Goal: Information Seeking & Learning: Compare options

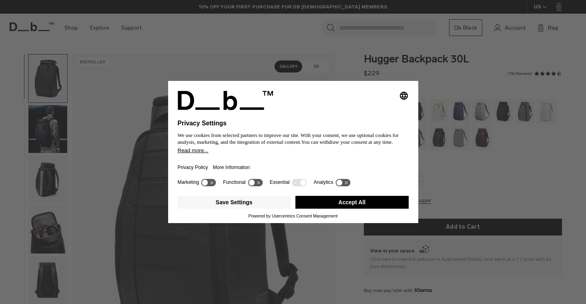
click at [358, 208] on button "Accept All" at bounding box center [351, 202] width 113 height 13
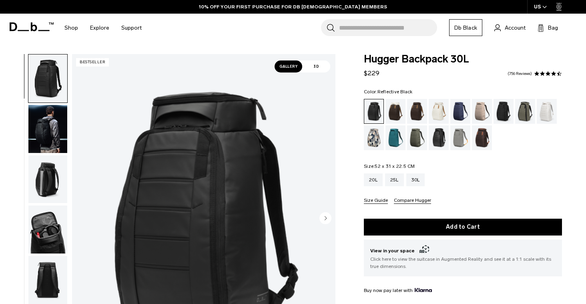
click at [433, 147] on div "Reflective Black" at bounding box center [439, 137] width 20 height 25
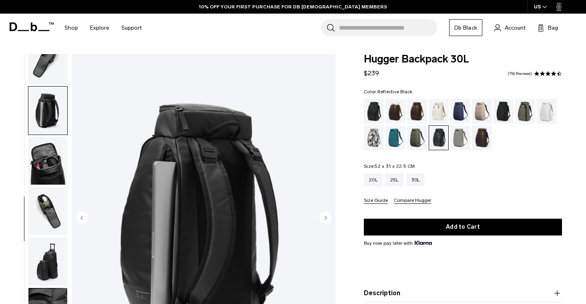
scroll to position [230, 0]
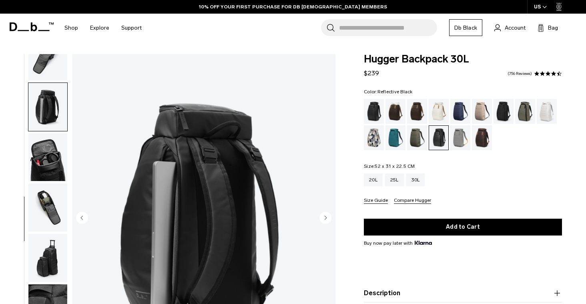
click at [45, 94] on img "button" at bounding box center [47, 107] width 39 height 48
click at [43, 167] on img "button" at bounding box center [47, 157] width 39 height 48
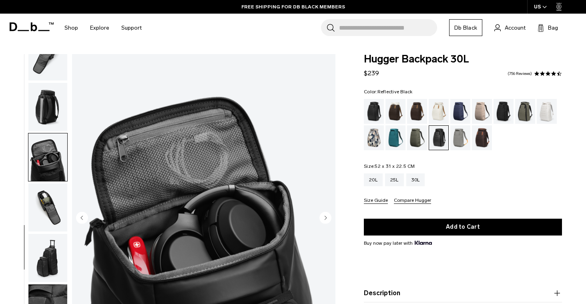
click at [48, 206] on img "button" at bounding box center [47, 207] width 39 height 48
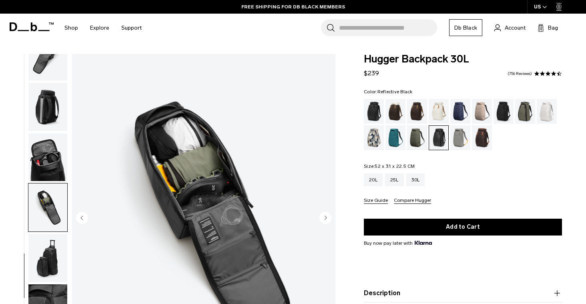
click at [52, 254] on img "button" at bounding box center [47, 258] width 39 height 48
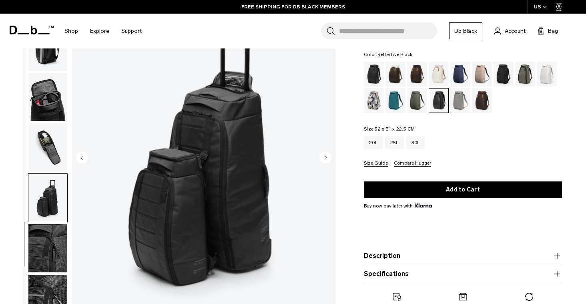
scroll to position [60, 0]
click at [52, 243] on img "button" at bounding box center [47, 248] width 39 height 48
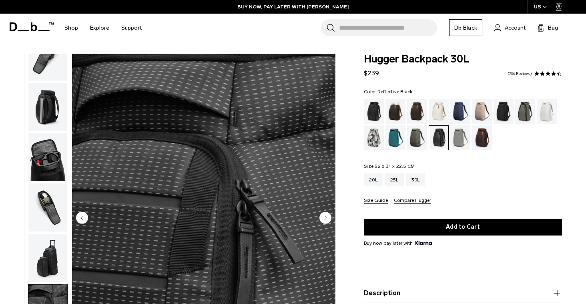
scroll to position [0, 0]
click at [510, 112] on div "Charcoal Grey" at bounding box center [503, 111] width 20 height 25
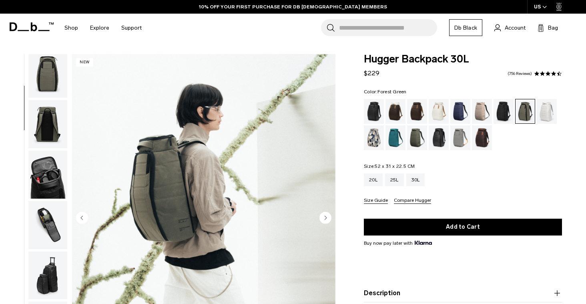
click at [49, 182] on img "button" at bounding box center [47, 174] width 39 height 48
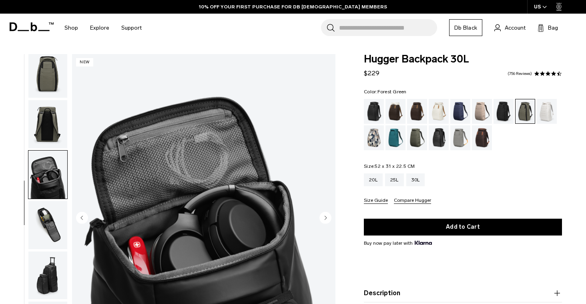
scroll to position [179, 0]
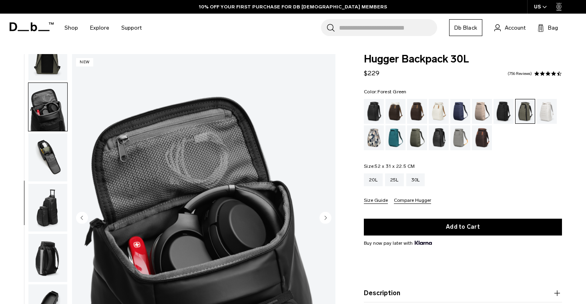
click at [45, 215] on img "button" at bounding box center [47, 208] width 39 height 48
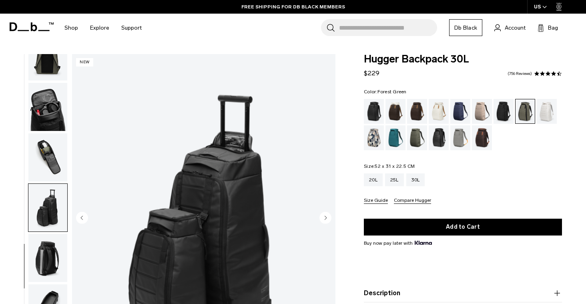
click at [45, 249] on img "button" at bounding box center [47, 258] width 39 height 48
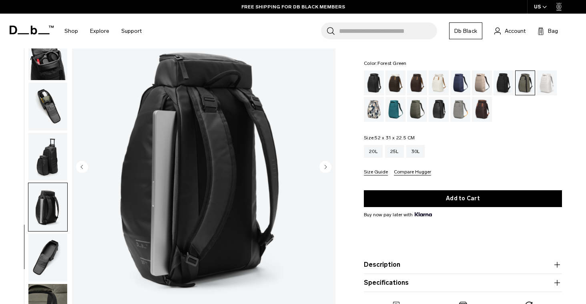
scroll to position [57, 0]
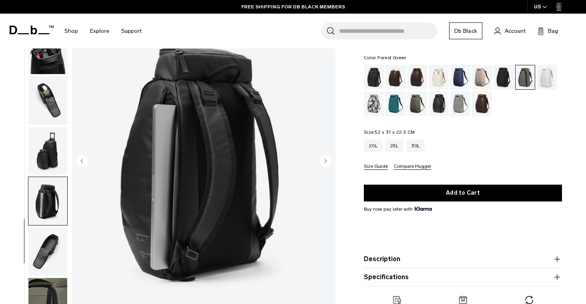
click at [46, 264] on img "button" at bounding box center [47, 251] width 39 height 48
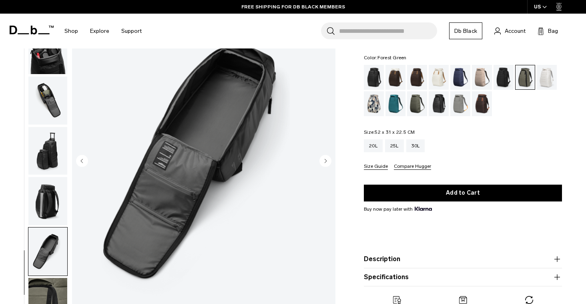
click at [46, 291] on img "button" at bounding box center [47, 302] width 39 height 48
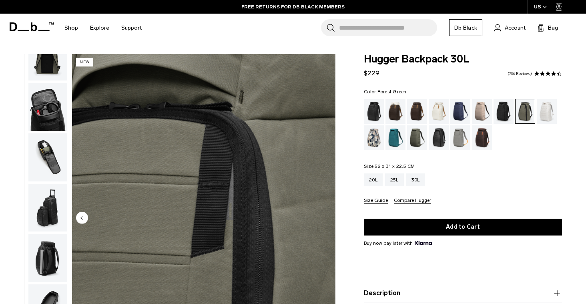
scroll to position [0, 0]
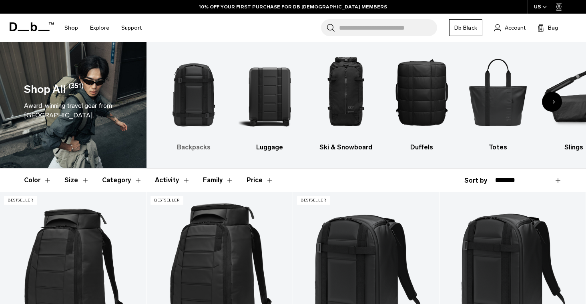
click at [190, 78] on img "1 / 10" at bounding box center [193, 91] width 62 height 93
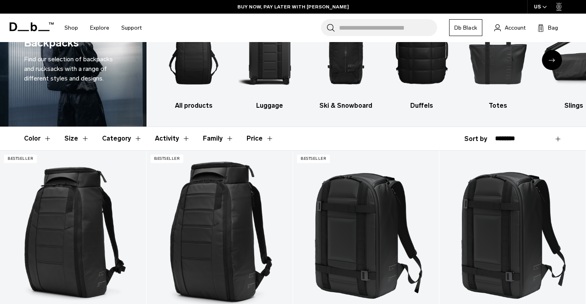
scroll to position [52, 0]
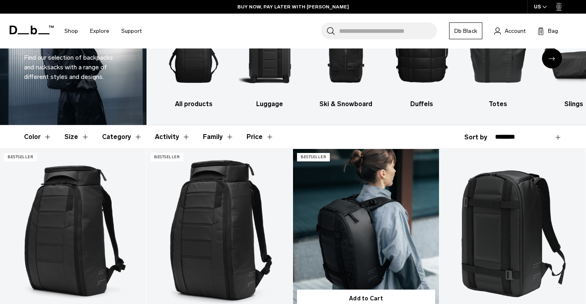
click at [365, 229] on link "Ramverk Backpack 21L" at bounding box center [366, 230] width 146 height 162
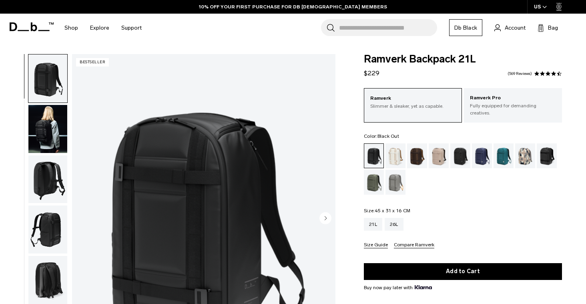
click at [40, 135] on img "button" at bounding box center [47, 129] width 39 height 48
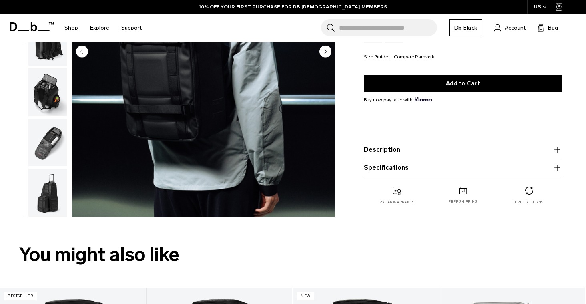
scroll to position [137, 0]
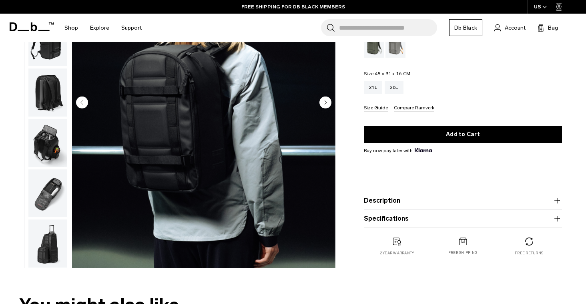
click at [45, 232] on img "button" at bounding box center [47, 243] width 39 height 48
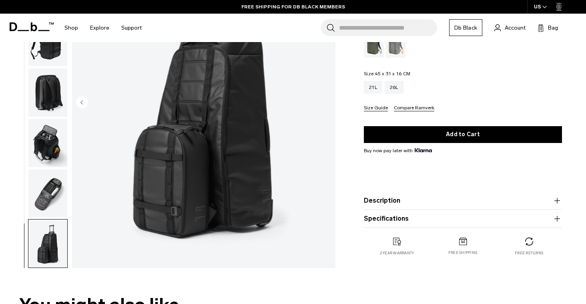
click at [47, 192] on img "button" at bounding box center [47, 193] width 39 height 48
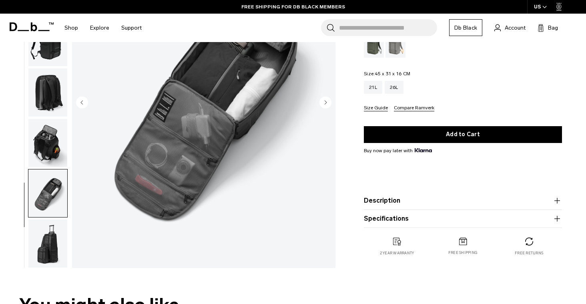
click at [51, 134] on img "button" at bounding box center [47, 143] width 39 height 48
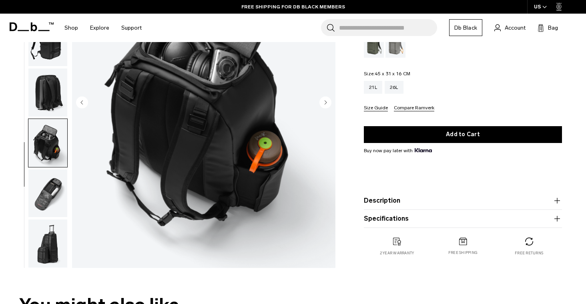
click at [49, 81] on img "button" at bounding box center [47, 92] width 39 height 48
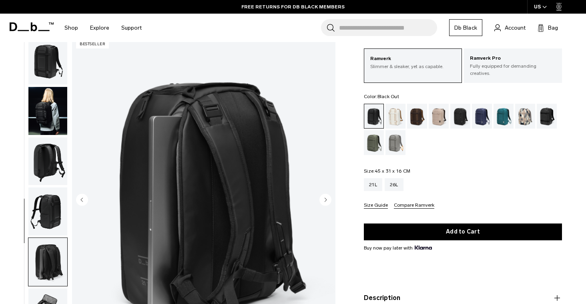
scroll to position [44, 0]
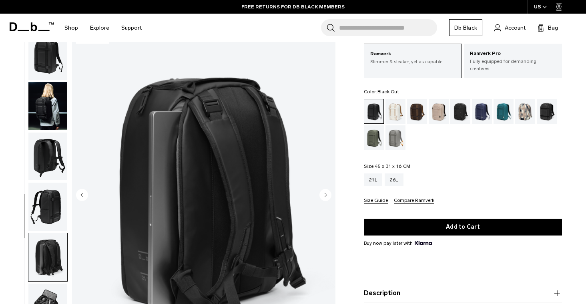
click at [79, 188] on circle "Previous slide" at bounding box center [82, 194] width 12 height 12
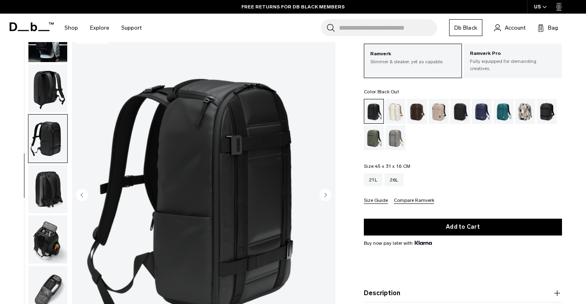
scroll to position [77, 0]
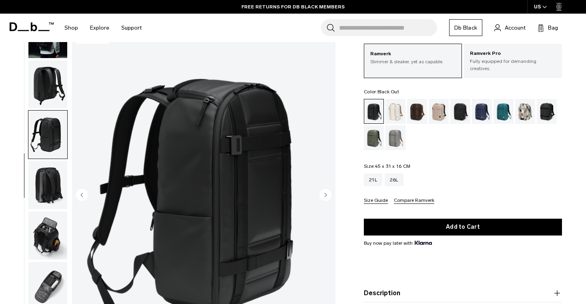
click at [324, 190] on circle "Next slide" at bounding box center [325, 194] width 12 height 12
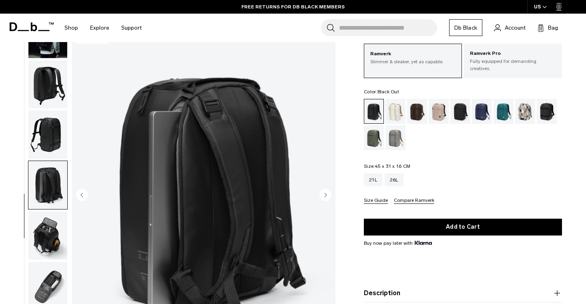
click at [324, 190] on circle "Next slide" at bounding box center [325, 194] width 12 height 12
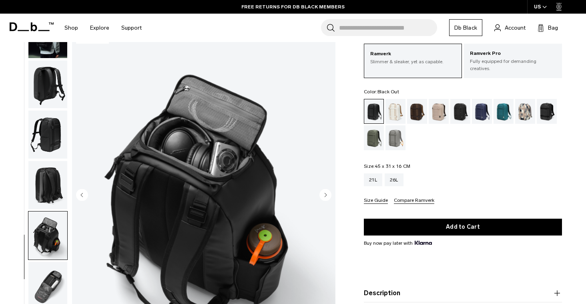
click at [324, 190] on circle "Next slide" at bounding box center [325, 194] width 12 height 12
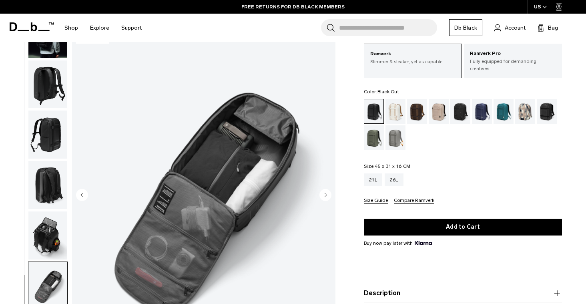
click at [324, 190] on circle "Next slide" at bounding box center [325, 194] width 12 height 12
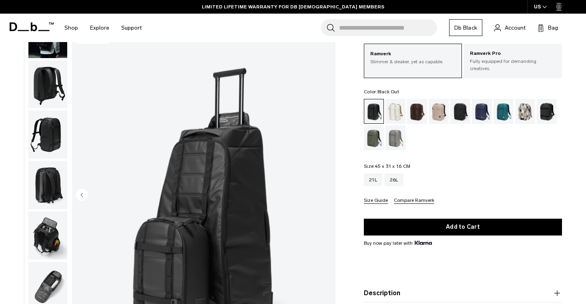
click at [324, 190] on img "8 / 8" at bounding box center [203, 195] width 263 height 329
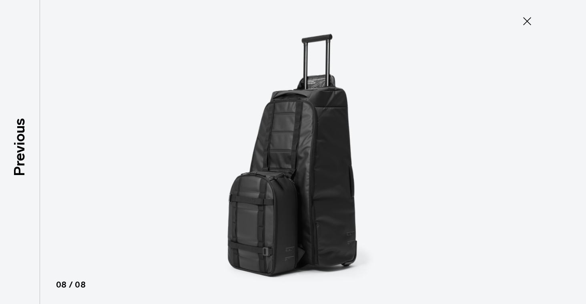
click at [534, 20] on button "Close" at bounding box center [527, 21] width 26 height 17
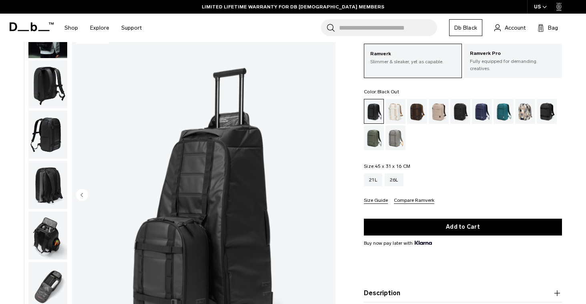
click at [84, 190] on circle "Previous slide" at bounding box center [82, 194] width 12 height 12
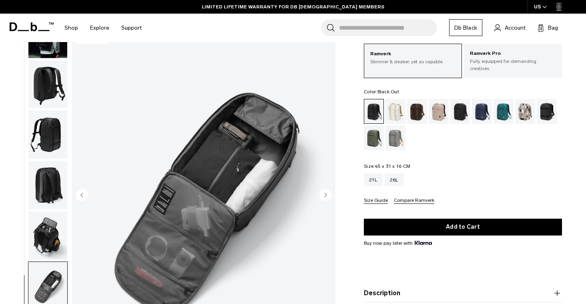
click at [84, 190] on circle "Previous slide" at bounding box center [82, 194] width 12 height 12
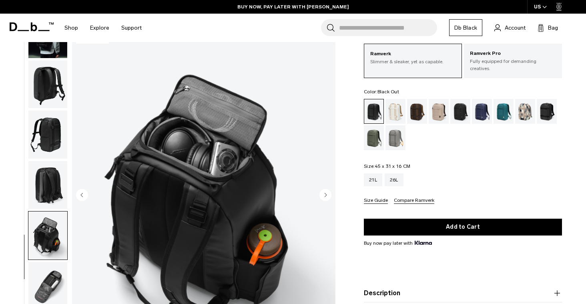
click at [84, 190] on circle "Previous slide" at bounding box center [82, 194] width 12 height 12
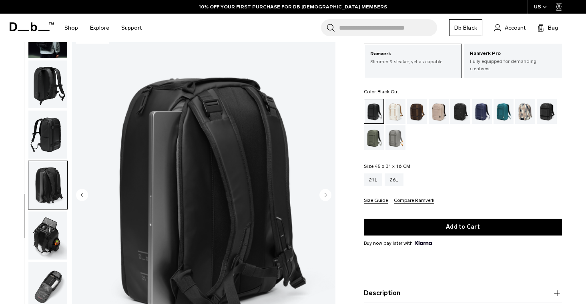
click at [84, 190] on circle "Previous slide" at bounding box center [82, 194] width 12 height 12
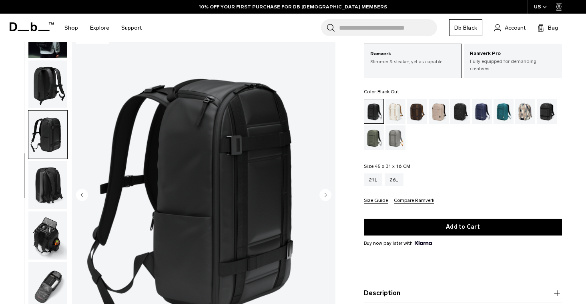
click at [84, 190] on circle "Previous slide" at bounding box center [82, 194] width 12 height 12
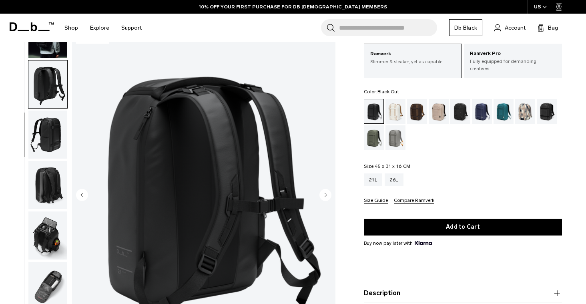
click at [84, 190] on circle "Previous slide" at bounding box center [82, 194] width 12 height 12
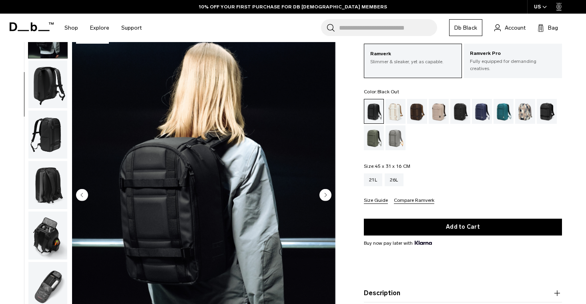
scroll to position [51, 0]
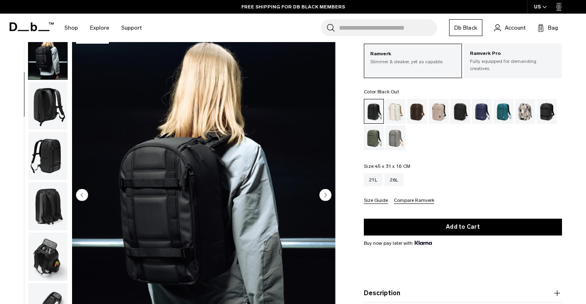
click at [84, 190] on circle "Previous slide" at bounding box center [82, 194] width 12 height 12
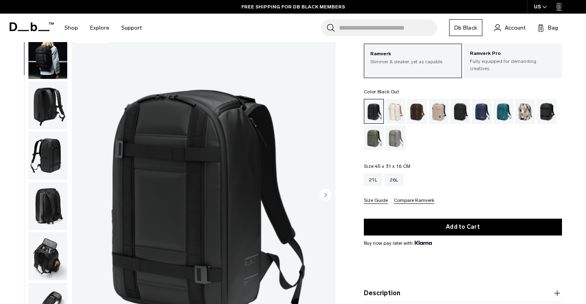
scroll to position [0, 0]
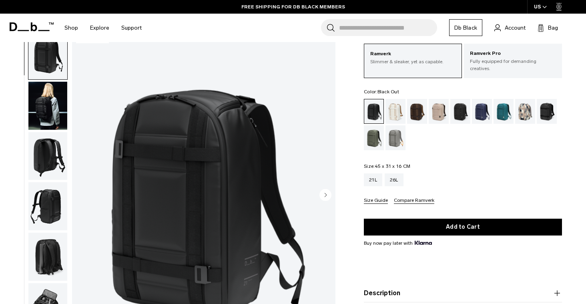
click at [84, 190] on img "1 / 8" at bounding box center [203, 195] width 263 height 329
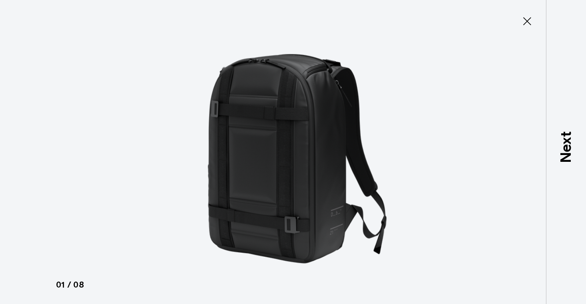
click at [523, 23] on icon at bounding box center [527, 21] width 13 height 13
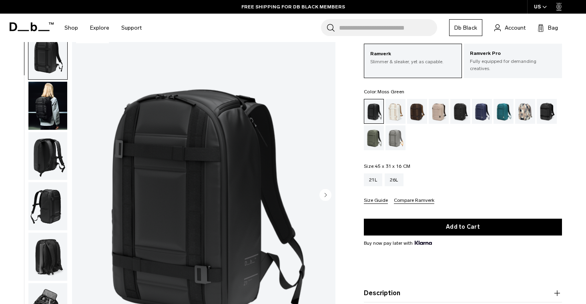
click at [371, 135] on div "Moss Green" at bounding box center [374, 137] width 20 height 25
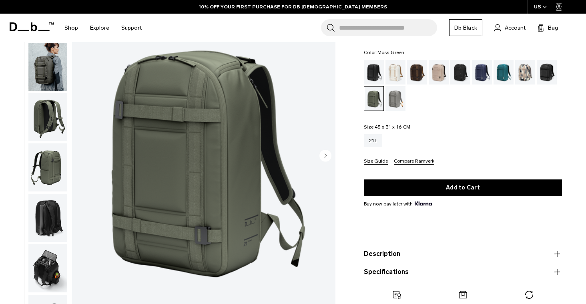
scroll to position [84, 0]
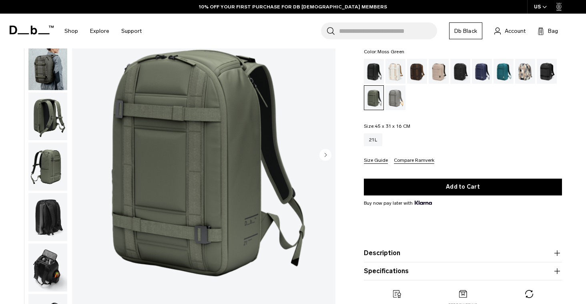
click at [55, 113] on img "button" at bounding box center [47, 116] width 39 height 48
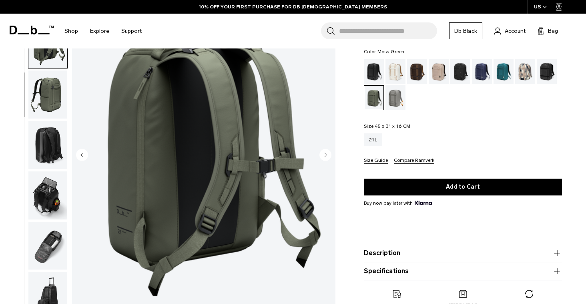
scroll to position [166, 0]
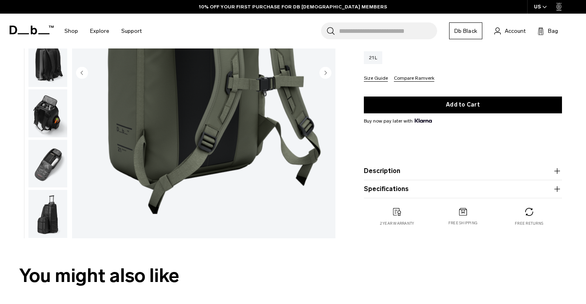
drag, startPoint x: 44, startPoint y: 245, endPoint x: 44, endPoint y: 230, distance: 14.8
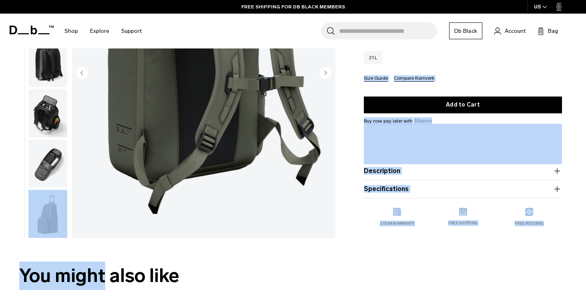
click at [44, 208] on img "button" at bounding box center [47, 214] width 39 height 48
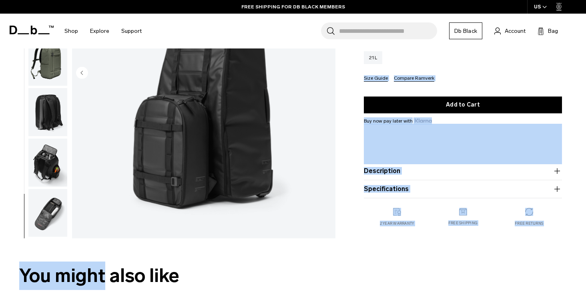
click at [45, 198] on img "button" at bounding box center [47, 212] width 39 height 48
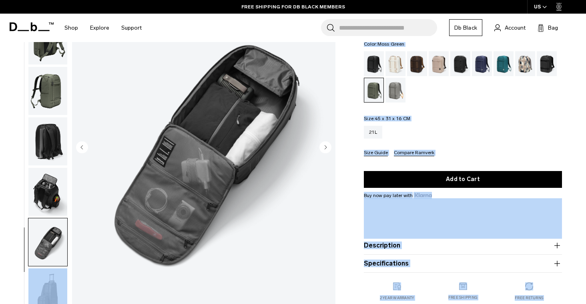
scroll to position [84, 0]
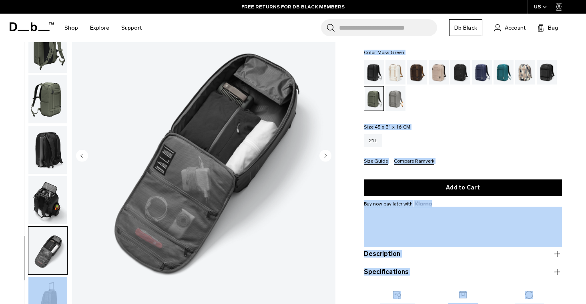
click at [60, 193] on img "button" at bounding box center [47, 200] width 39 height 48
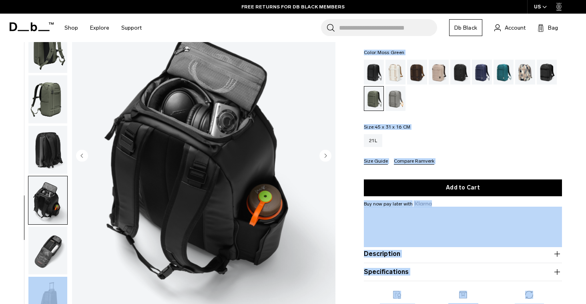
scroll to position [77, 0]
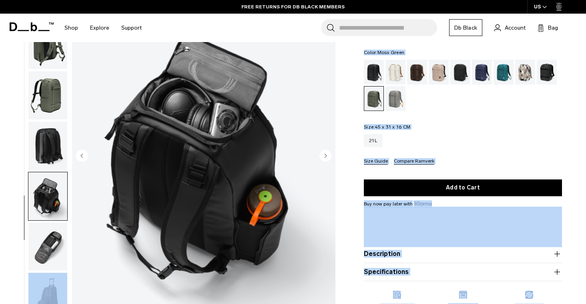
click at [47, 136] on img "button" at bounding box center [47, 146] width 39 height 48
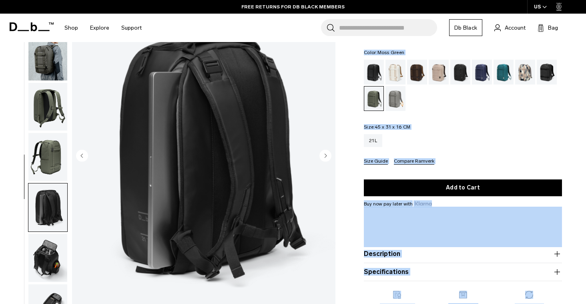
click at [47, 136] on img "button" at bounding box center [47, 157] width 39 height 48
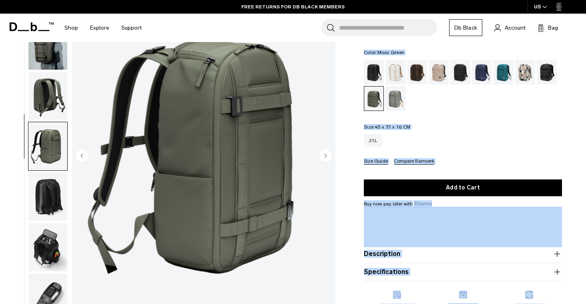
scroll to position [16, 0]
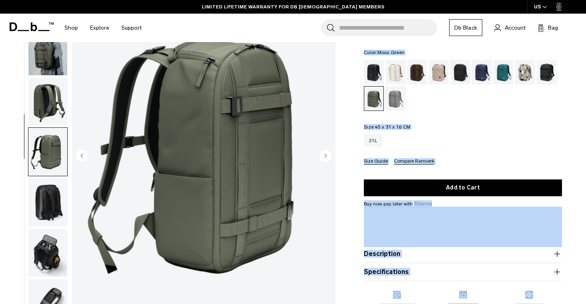
click at [53, 147] on img "button" at bounding box center [47, 152] width 39 height 48
click at [48, 109] on img "button" at bounding box center [47, 101] width 39 height 48
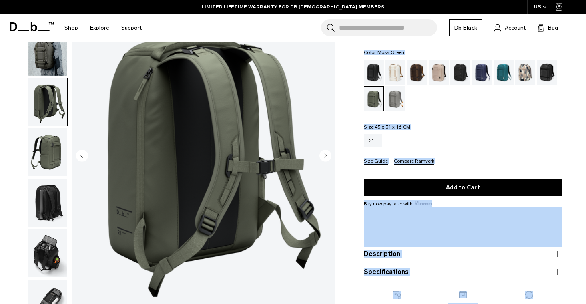
scroll to position [8, 0]
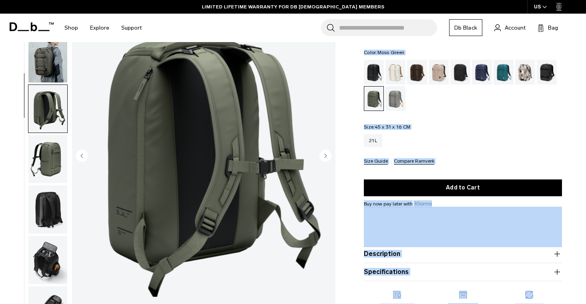
click at [48, 108] on img "button" at bounding box center [47, 108] width 39 height 48
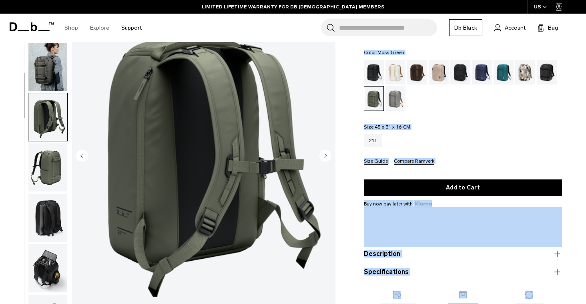
scroll to position [0, 0]
